Goal: Navigation & Orientation: Find specific page/section

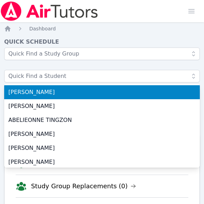
click at [105, 31] on nav "Home Dashboard" at bounding box center [102, 28] width 196 height 7
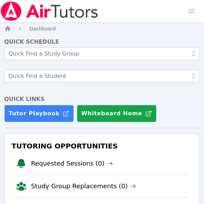
click at [25, 91] on div "Quick Schedule Quick Links Tutor Playbook Whiteboard Home" at bounding box center [102, 80] width 196 height 84
